Goal: Find specific page/section: Find specific page/section

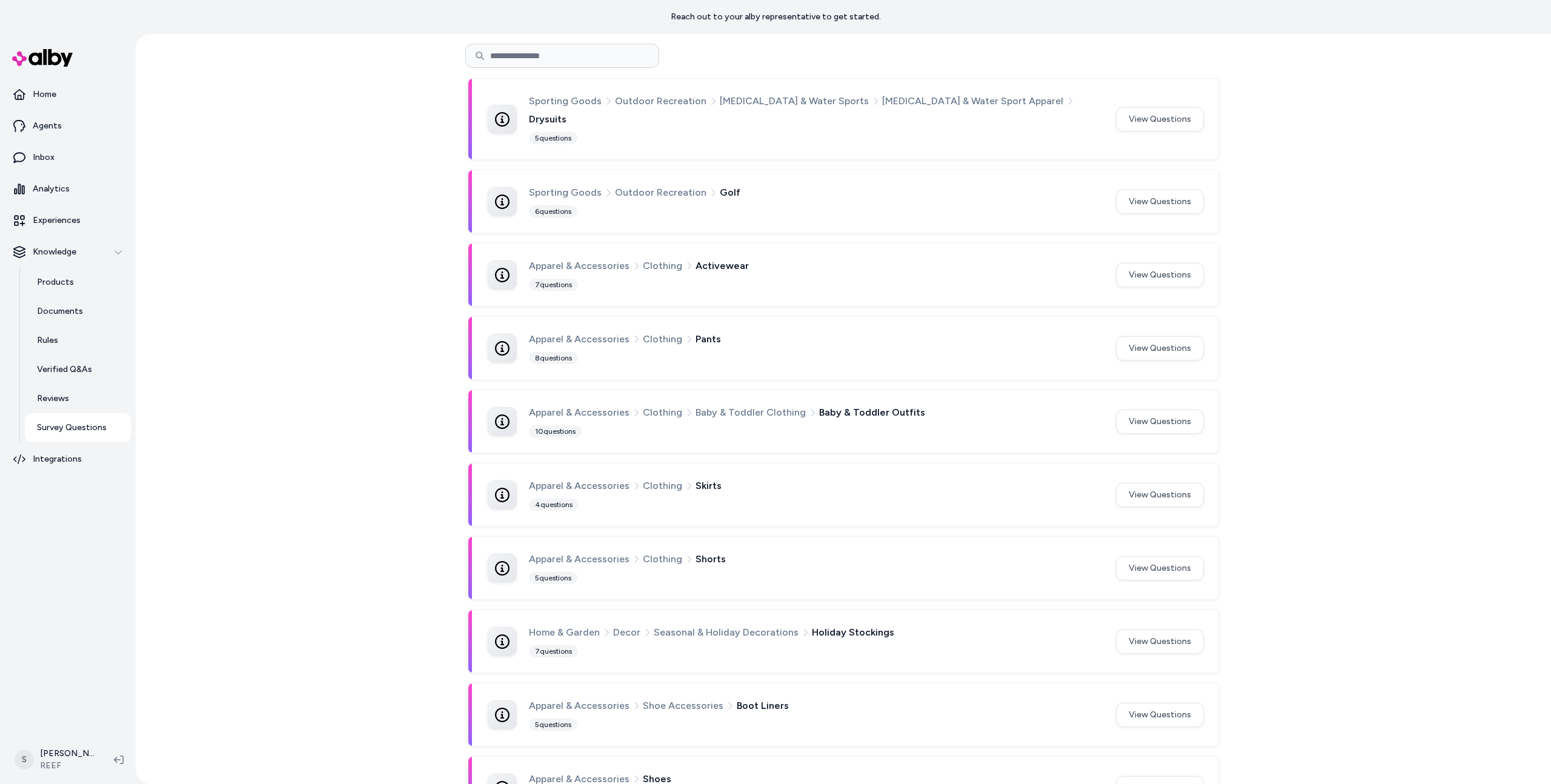
scroll to position [2214, 0]
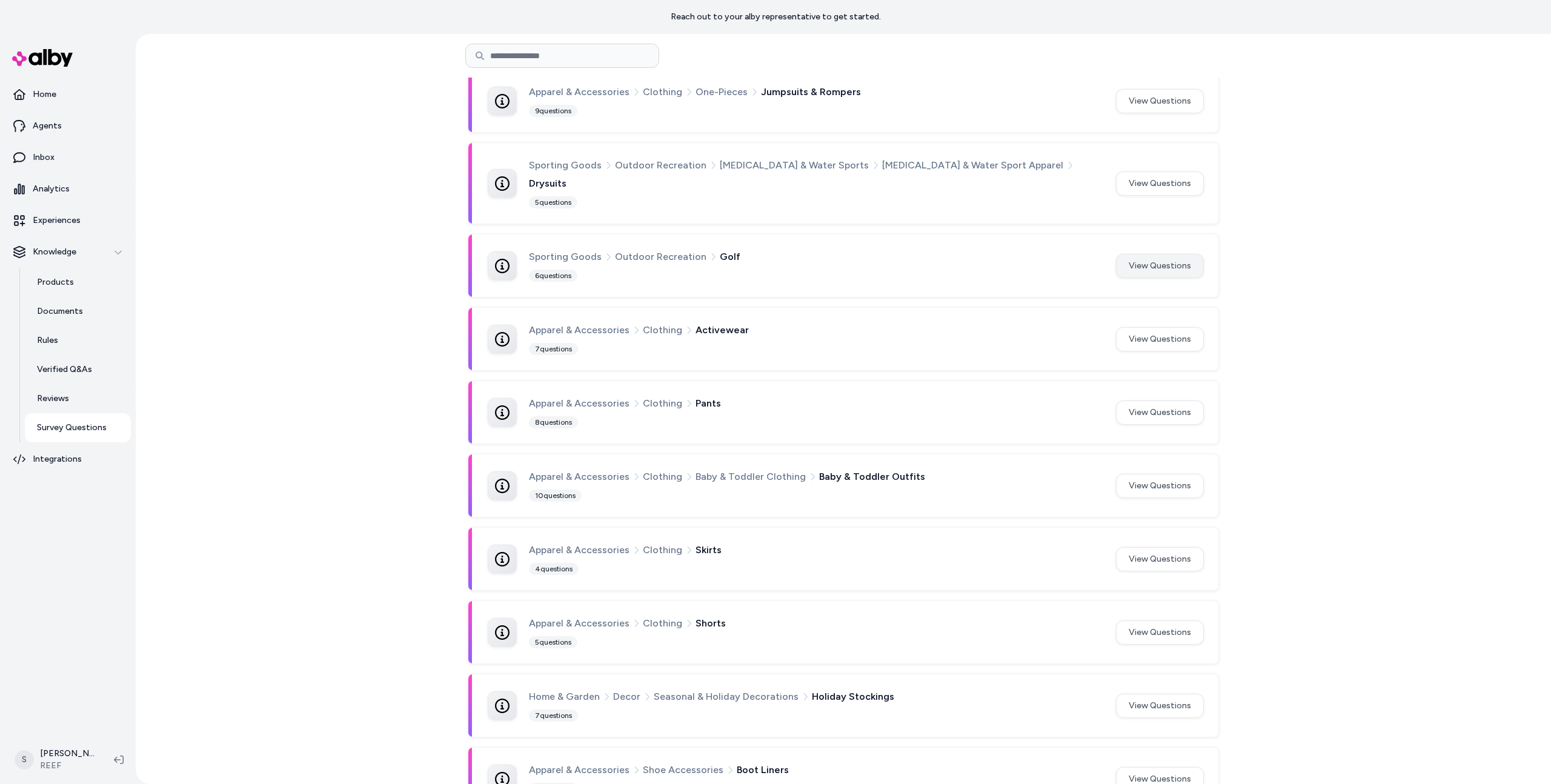
click at [1146, 254] on button "View Questions" at bounding box center [1160, 266] width 88 height 24
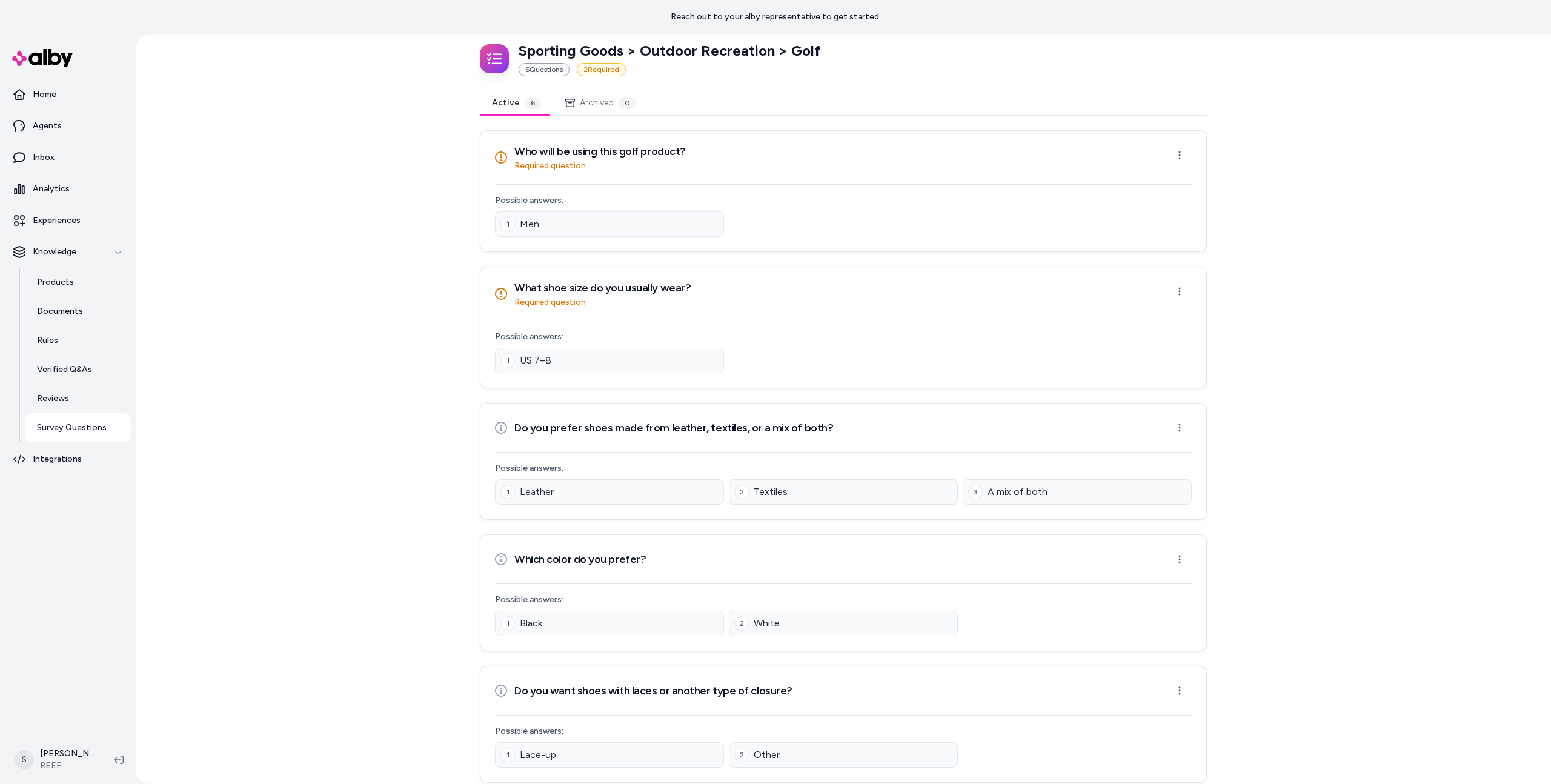
scroll to position [177, 0]
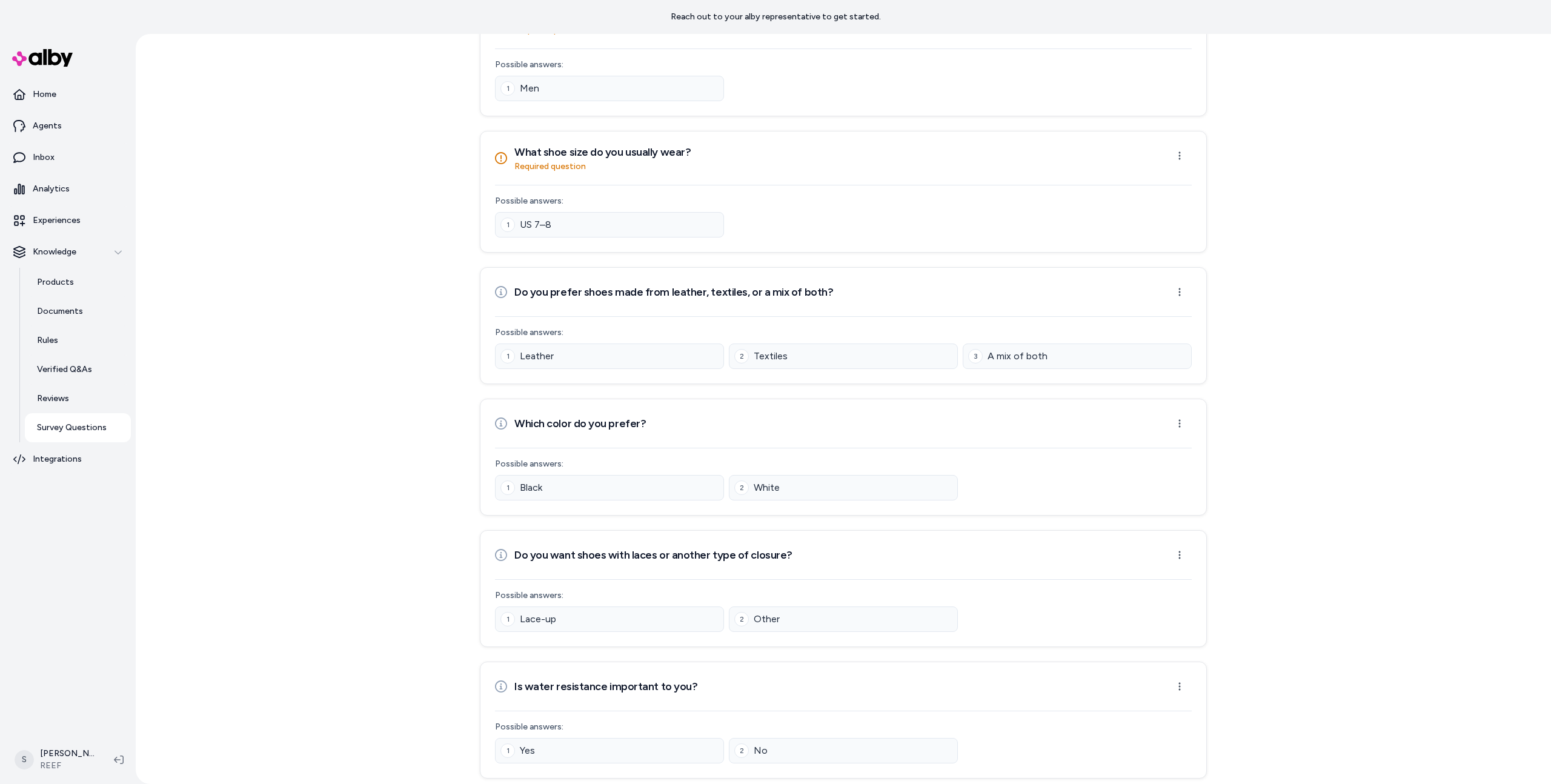
click at [584, 484] on div "1 Black" at bounding box center [609, 487] width 229 height 26
click at [1168, 417] on html "Reach out to your alby representative to get started. Home Agents Inbox Analyti…" at bounding box center [776, 392] width 1551 height 784
click at [1281, 353] on html "Reach out to your alby representative to get started. Home Agents Inbox Analyti…" at bounding box center [776, 392] width 1551 height 784
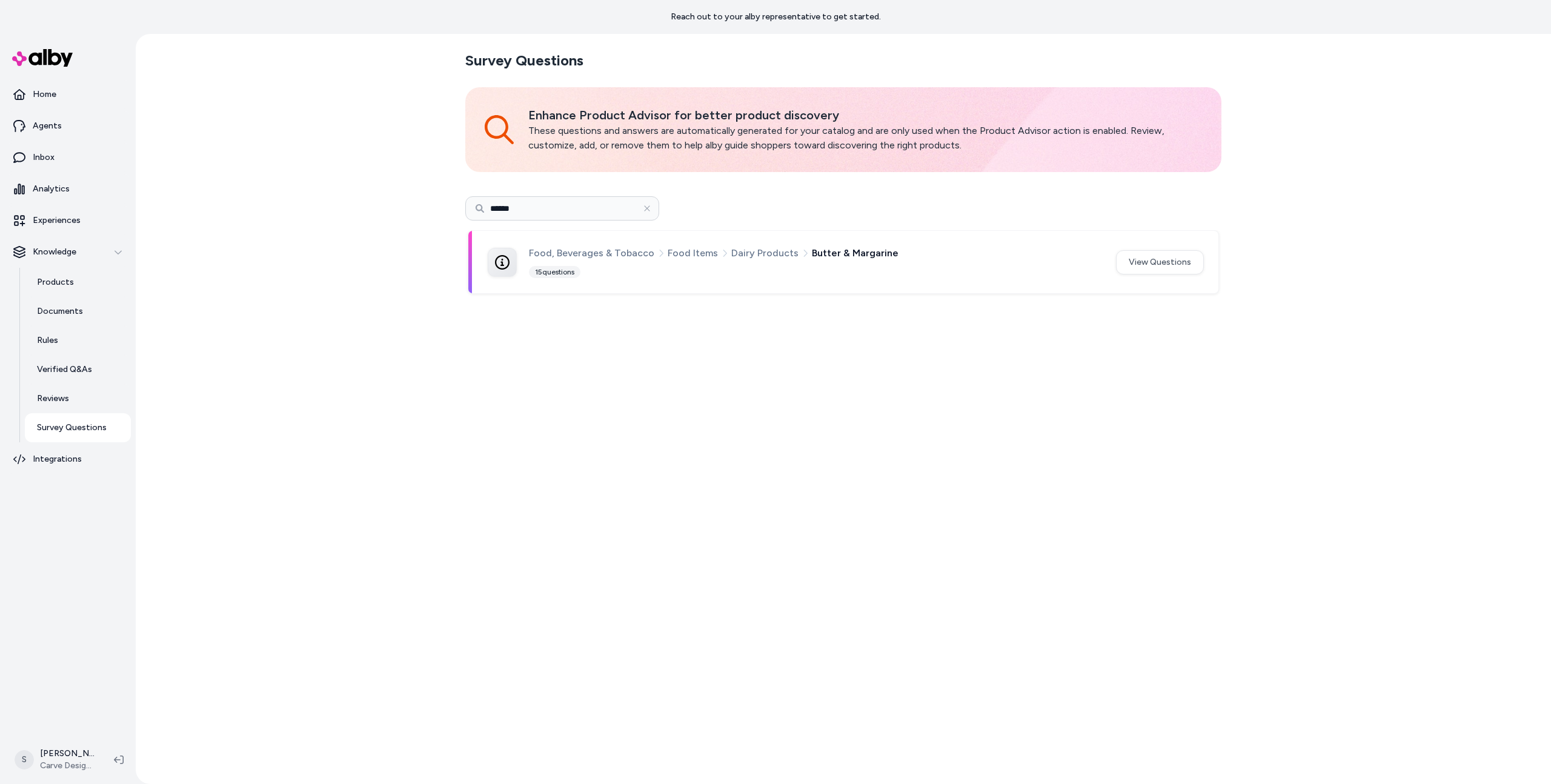
click at [882, 264] on div "Food, Beverages & Tobacco Food Items Dairy Products Butter & Margarine 15 quest…" at bounding box center [815, 262] width 573 height 33
